Goal: Check status: Check status

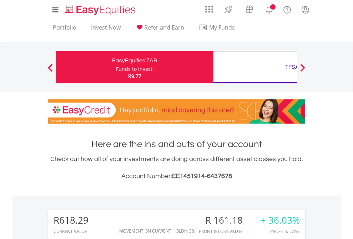
scroll to position [69, 112]
click at [116, 67] on div "Funds to invest:" at bounding box center [135, 69] width 38 height 7
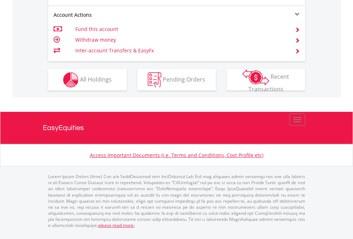
scroll to position [698, 0]
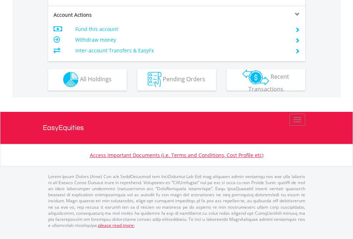
scroll to position [608, 0]
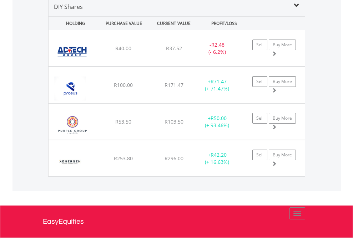
scroll to position [690, 0]
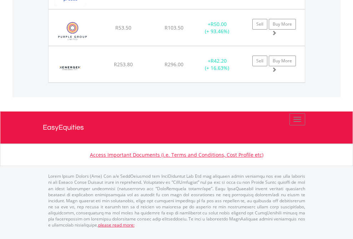
scroll to position [51, 0]
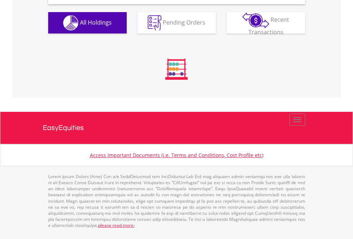
scroll to position [690, 0]
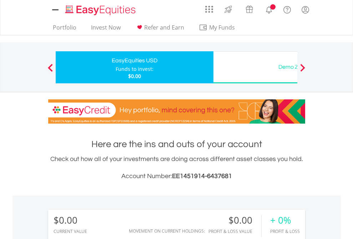
scroll to position [530, 0]
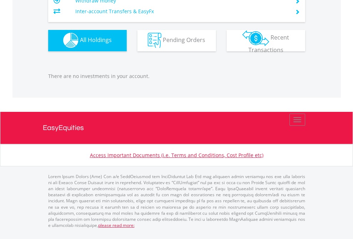
scroll to position [707, 0]
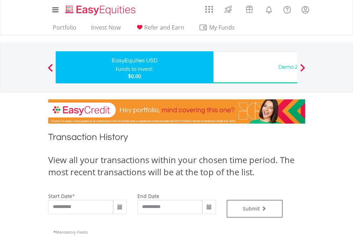
type input "**********"
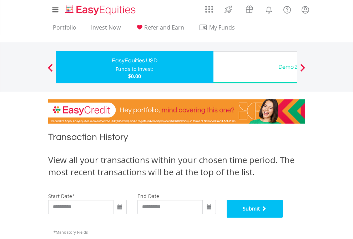
click at [283, 218] on button "Submit" at bounding box center [255, 209] width 56 height 18
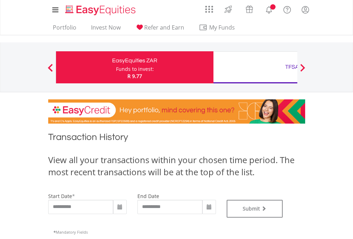
click at [255, 67] on div "TFSA" at bounding box center [292, 67] width 149 height 10
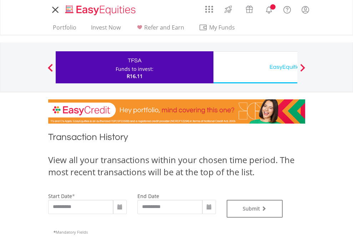
type input "**********"
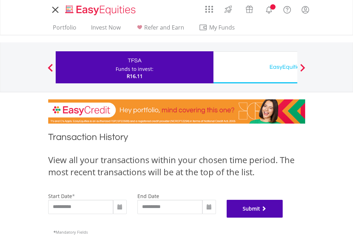
click at [283, 218] on button "Submit" at bounding box center [255, 209] width 56 height 18
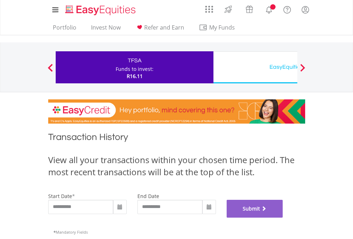
scroll to position [289, 0]
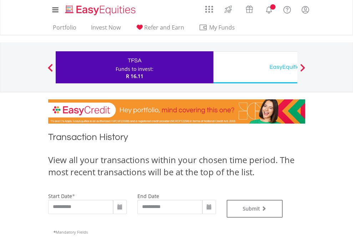
click at [255, 67] on div "EasyEquities USD" at bounding box center [292, 67] width 149 height 10
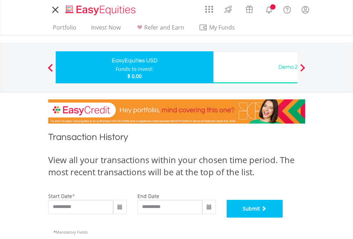
click at [283, 218] on button "Submit" at bounding box center [255, 209] width 56 height 18
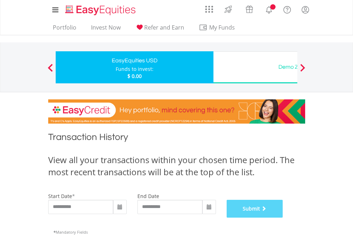
scroll to position [289, 0]
